Goal: Task Accomplishment & Management: Complete application form

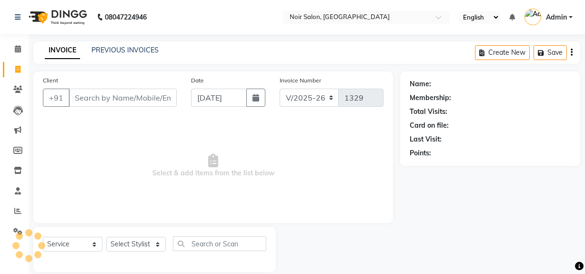
select select "5495"
select select "service"
click at [95, 95] on input "Client" at bounding box center [123, 98] width 108 height 18
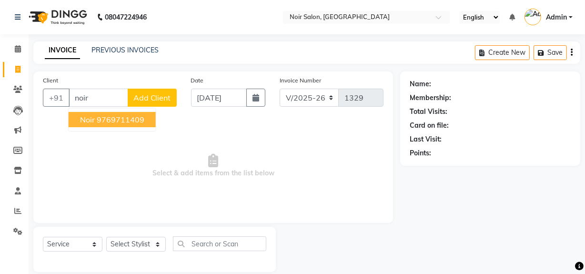
click at [87, 122] on span "Noir" at bounding box center [87, 120] width 15 height 10
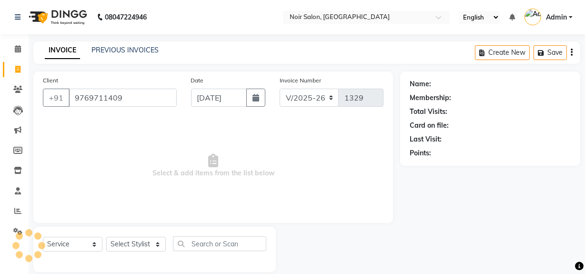
type input "9769711409"
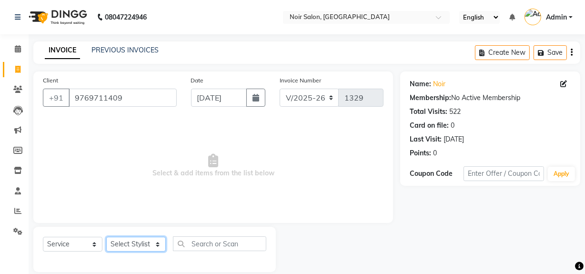
click at [137, 243] on select "Select Stylist [PERSON_NAME] [PERSON_NAME] Noir (Login) [PERSON_NAME] [PERSON_N…" at bounding box center [136, 244] width 60 height 15
select select "87449"
click at [106, 237] on select "Select Stylist [PERSON_NAME] [PERSON_NAME] Noir (Login) [PERSON_NAME] [PERSON_N…" at bounding box center [136, 244] width 60 height 15
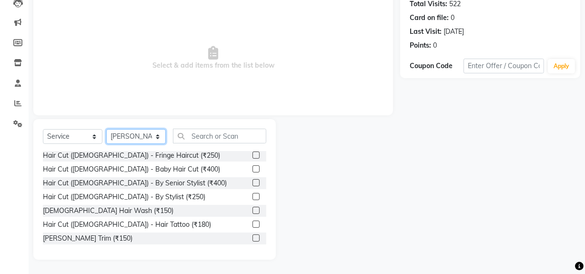
scroll to position [86, 0]
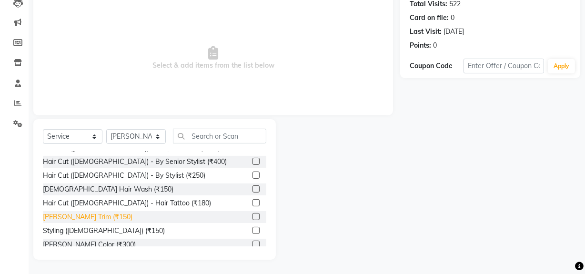
click at [73, 212] on div "[PERSON_NAME] Trim (₹150)" at bounding box center [88, 217] width 90 height 10
checkbox input "false"
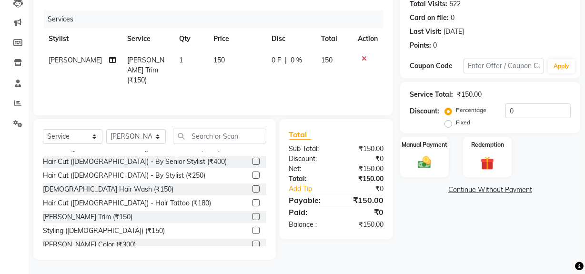
click at [214, 57] on span "150" at bounding box center [219, 60] width 11 height 9
select select "87449"
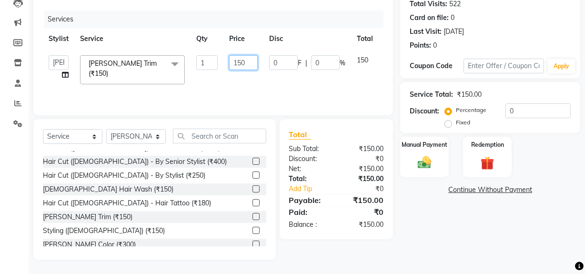
click at [241, 61] on input "150" at bounding box center [243, 62] width 29 height 15
type input "300"
click at [433, 162] on img at bounding box center [424, 162] width 23 height 16
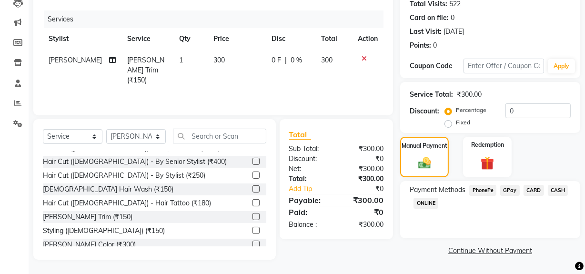
click at [513, 191] on span "GPay" at bounding box center [511, 190] width 20 height 11
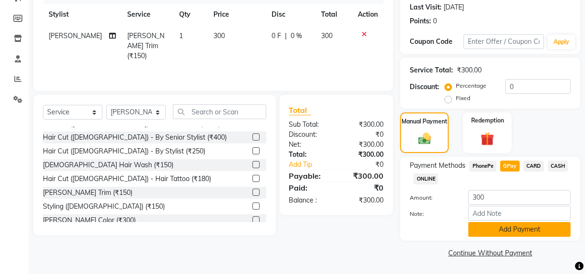
click at [508, 227] on button "Add Payment" at bounding box center [520, 229] width 102 height 15
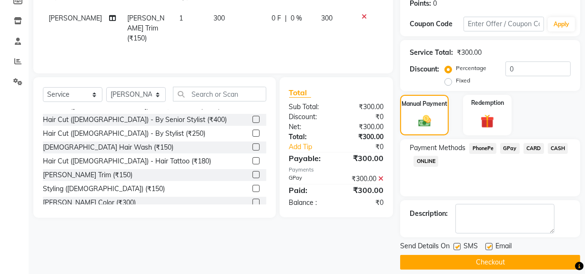
scroll to position [159, 0]
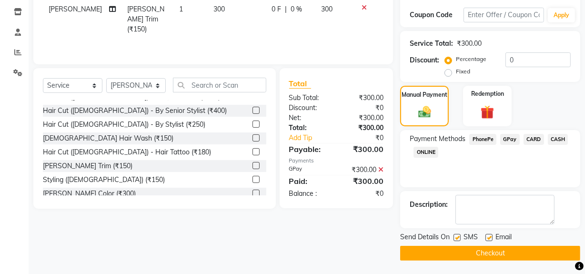
click at [457, 238] on label at bounding box center [457, 237] width 7 height 7
click at [457, 238] on input "checkbox" at bounding box center [457, 238] width 6 height 6
checkbox input "false"
click at [487, 236] on label at bounding box center [489, 237] width 7 height 7
click at [487, 236] on input "checkbox" at bounding box center [489, 238] width 6 height 6
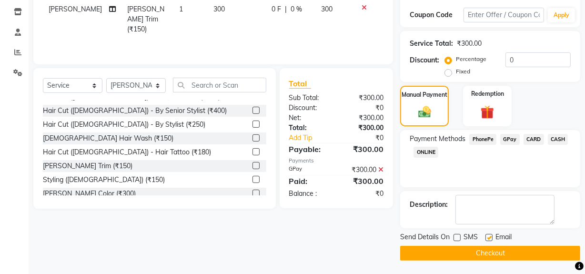
checkbox input "false"
click at [490, 253] on button "Checkout" at bounding box center [490, 253] width 180 height 15
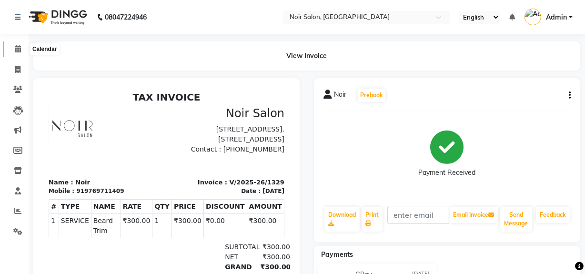
click at [15, 51] on icon at bounding box center [18, 48] width 6 height 7
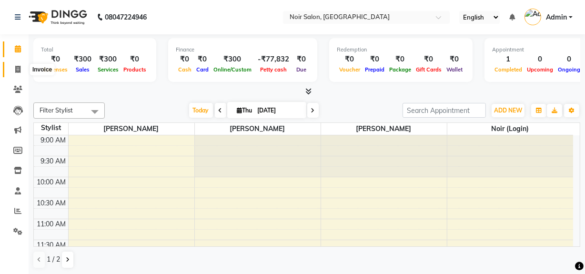
click at [16, 71] on icon at bounding box center [17, 69] width 5 height 7
select select "service"
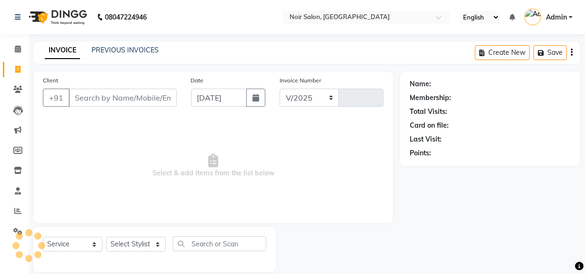
select select "5495"
type input "1330"
click at [100, 95] on input "Client" at bounding box center [123, 98] width 108 height 18
click at [93, 100] on input "Client" at bounding box center [123, 98] width 108 height 18
click at [18, 48] on icon at bounding box center [18, 48] width 6 height 7
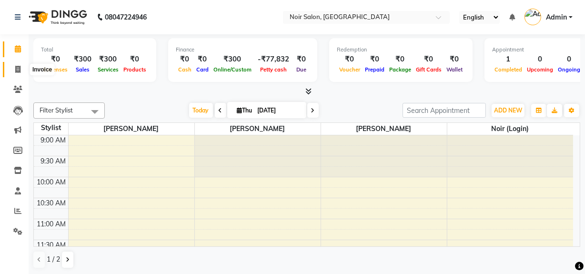
click at [20, 64] on span at bounding box center [18, 69] width 17 height 11
select select "service"
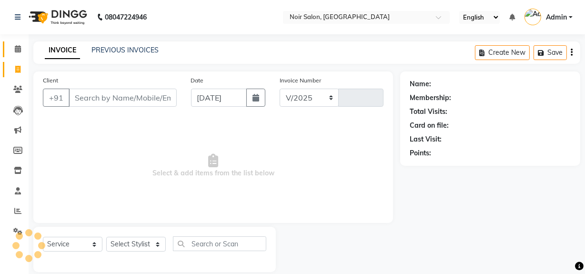
select select "5495"
type input "1330"
click at [15, 50] on icon at bounding box center [18, 48] width 6 height 7
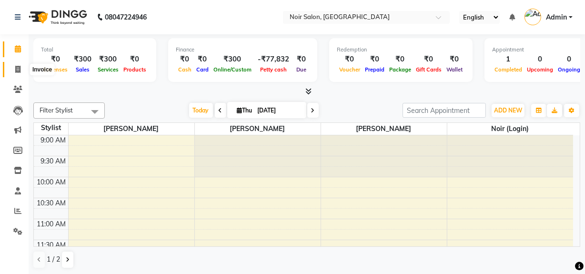
click at [20, 64] on span at bounding box center [18, 69] width 17 height 11
select select "service"
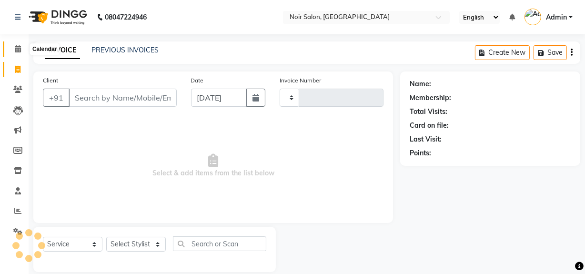
click at [15, 53] on span at bounding box center [18, 49] width 17 height 11
